Goal: Complete application form

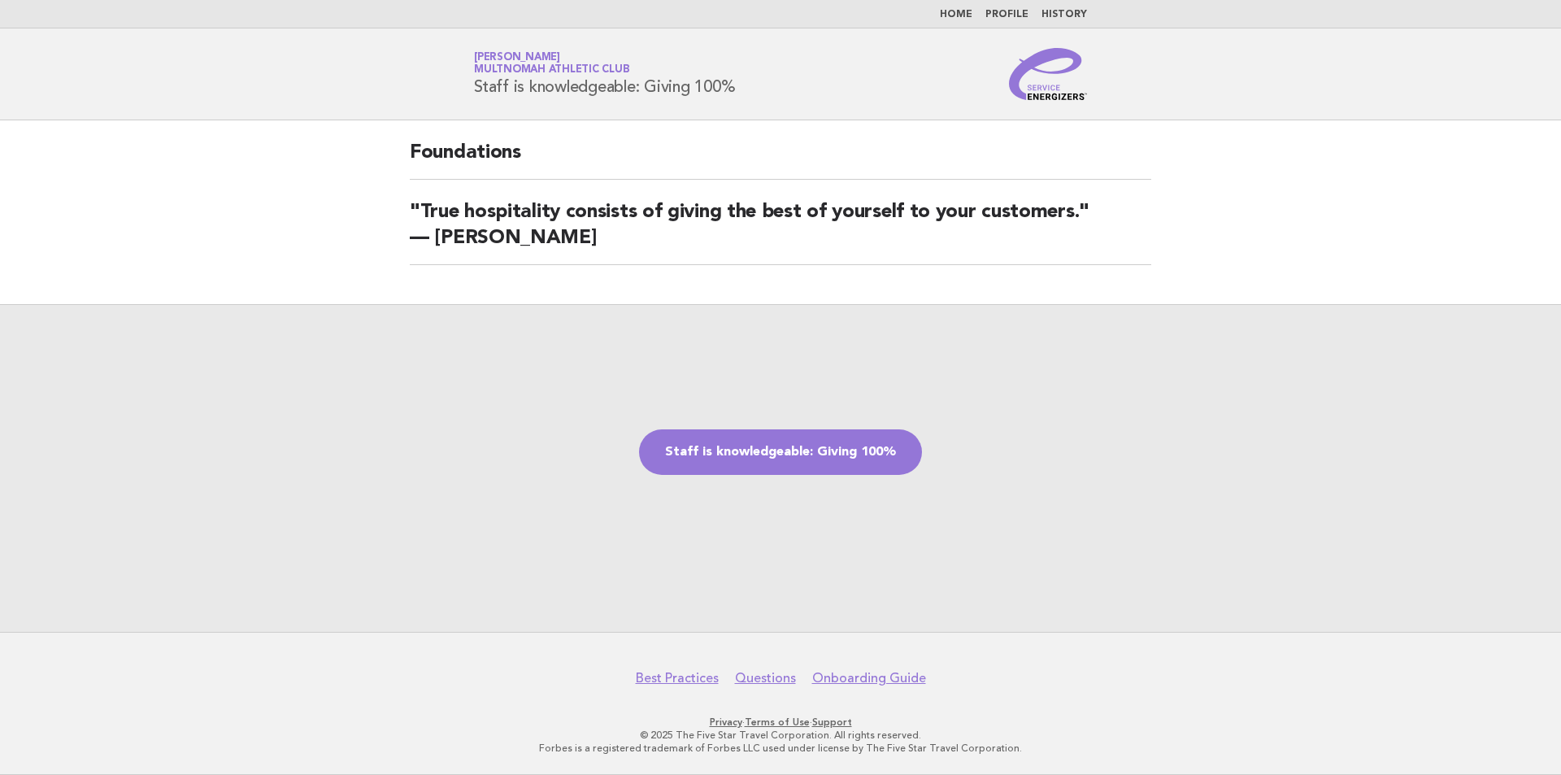
click at [790, 463] on link "Staff is knowledgeable: Giving 100%" at bounding box center [780, 452] width 283 height 46
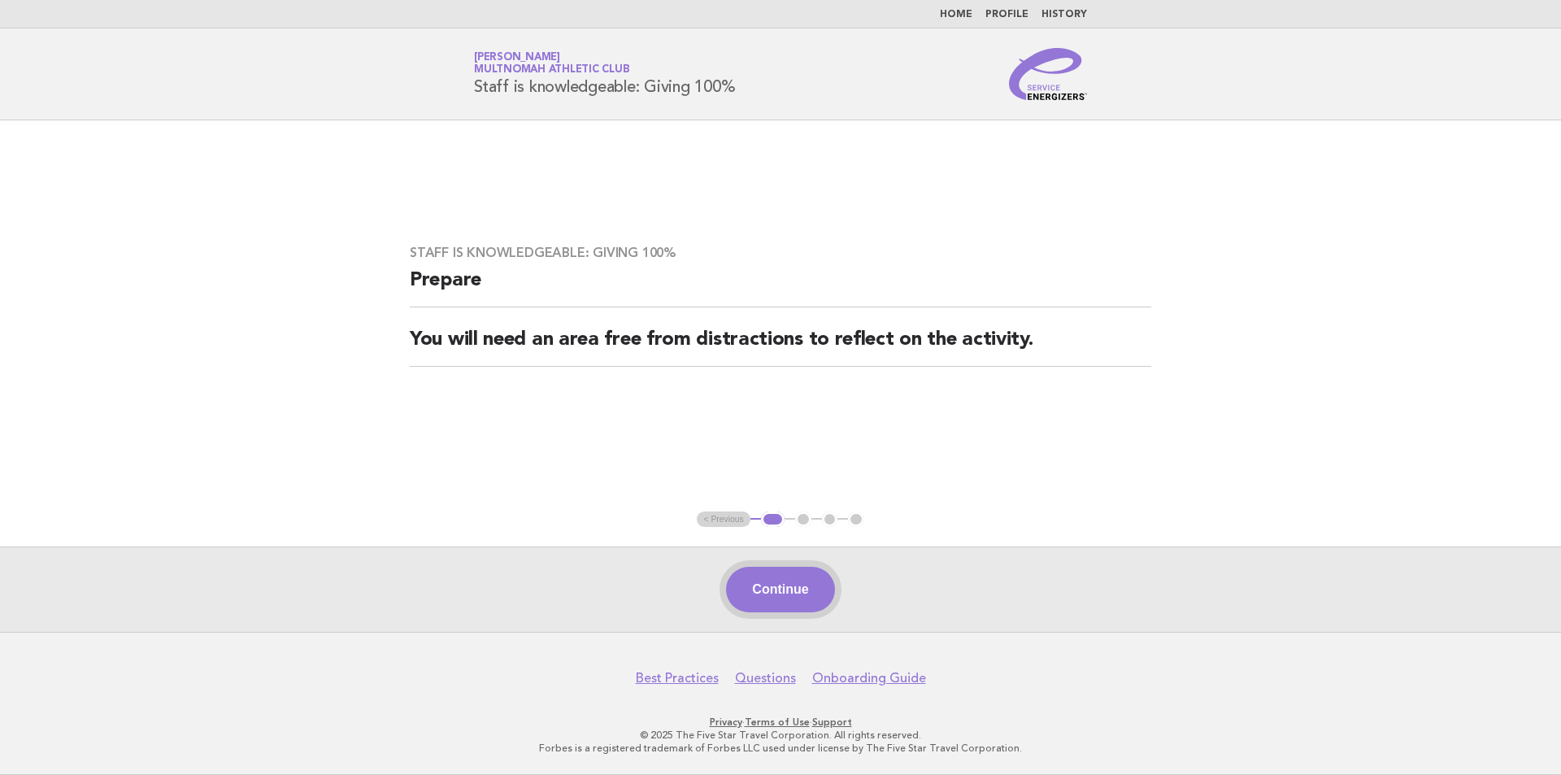
click at [789, 584] on button "Continue" at bounding box center [780, 590] width 108 height 46
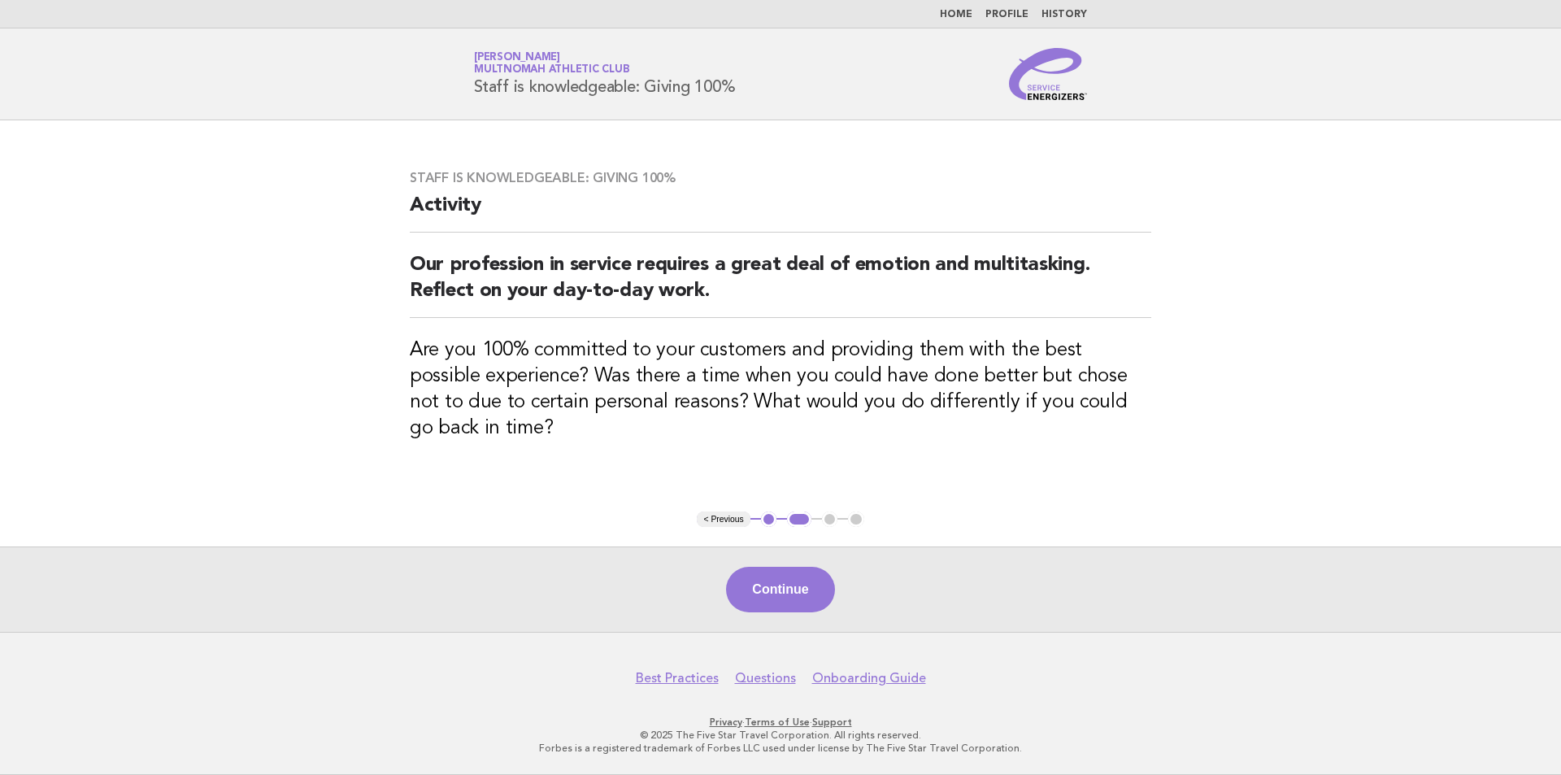
click at [789, 584] on button "Continue" at bounding box center [780, 590] width 108 height 46
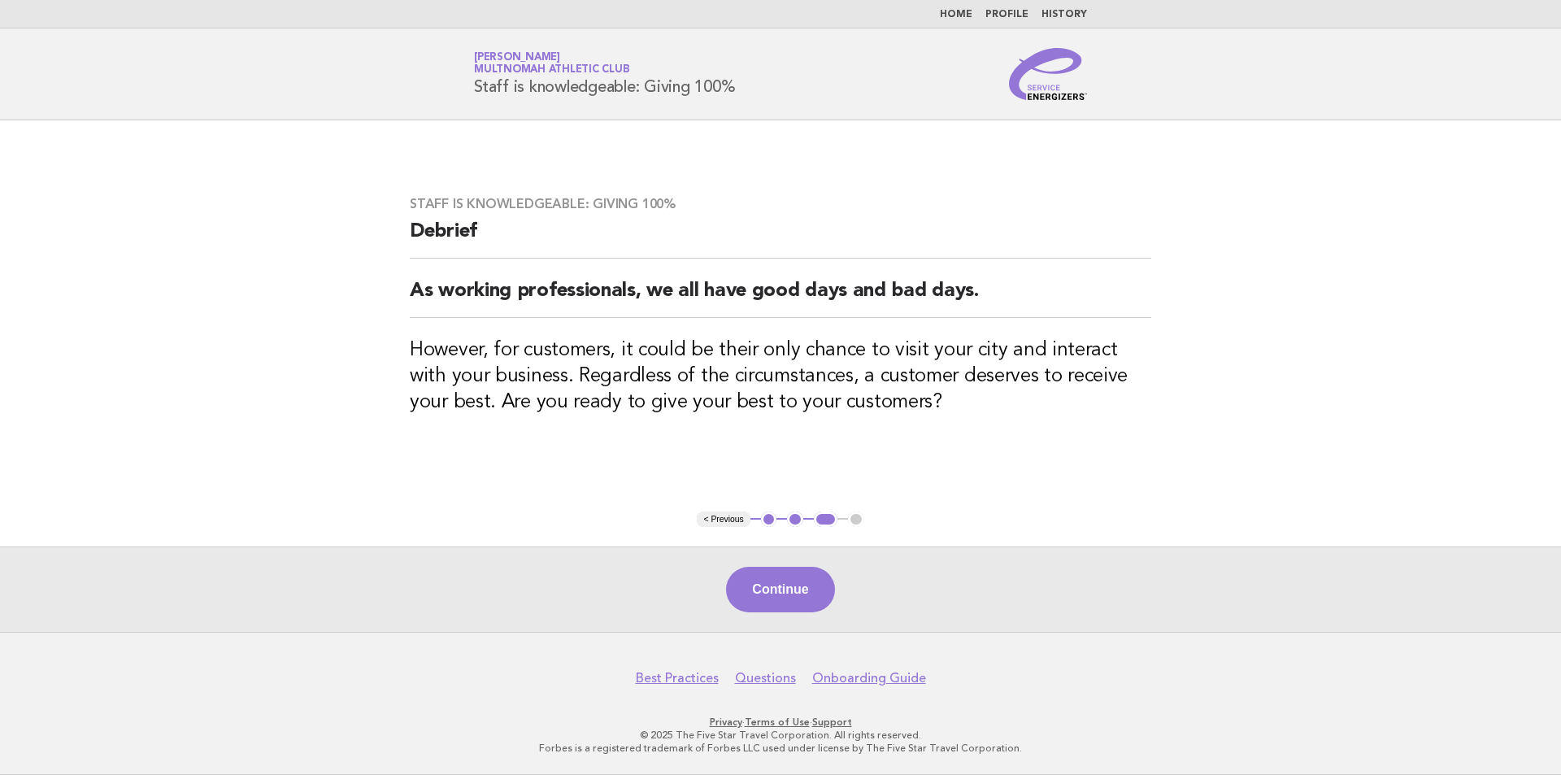
click at [789, 584] on button "Continue" at bounding box center [780, 590] width 108 height 46
